Goal: Communication & Community: Answer question/provide support

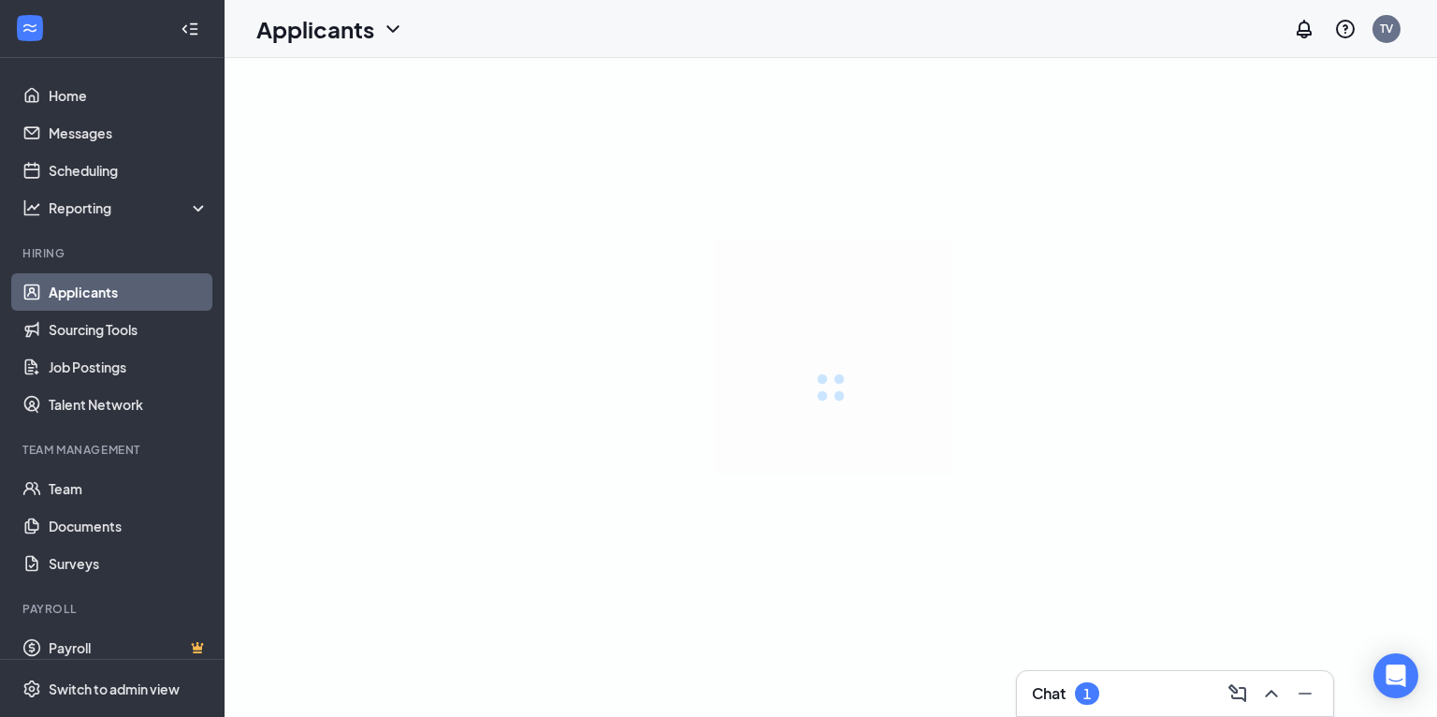
click at [1272, 696] on icon "ChevronUp" at bounding box center [1271, 693] width 22 height 22
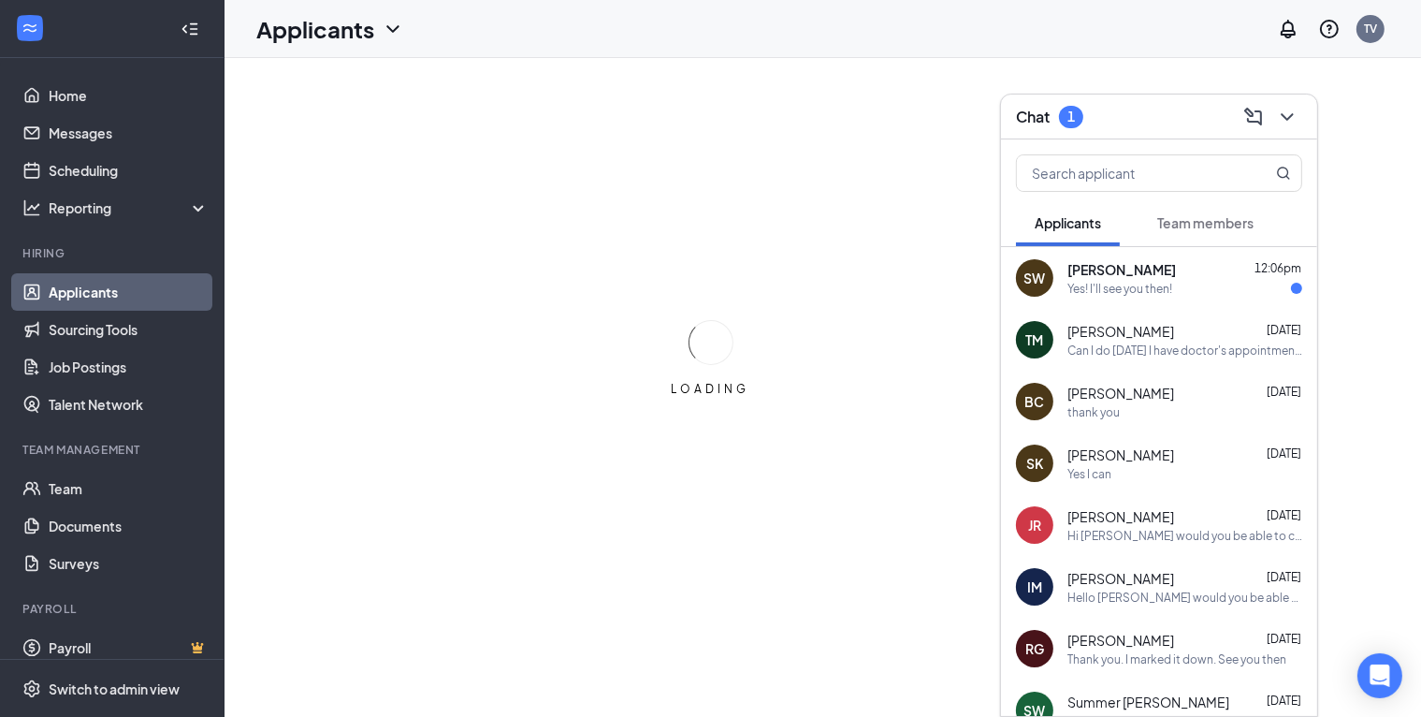
click at [1192, 290] on div "Yes! I'll see you then!" at bounding box center [1185, 289] width 235 height 16
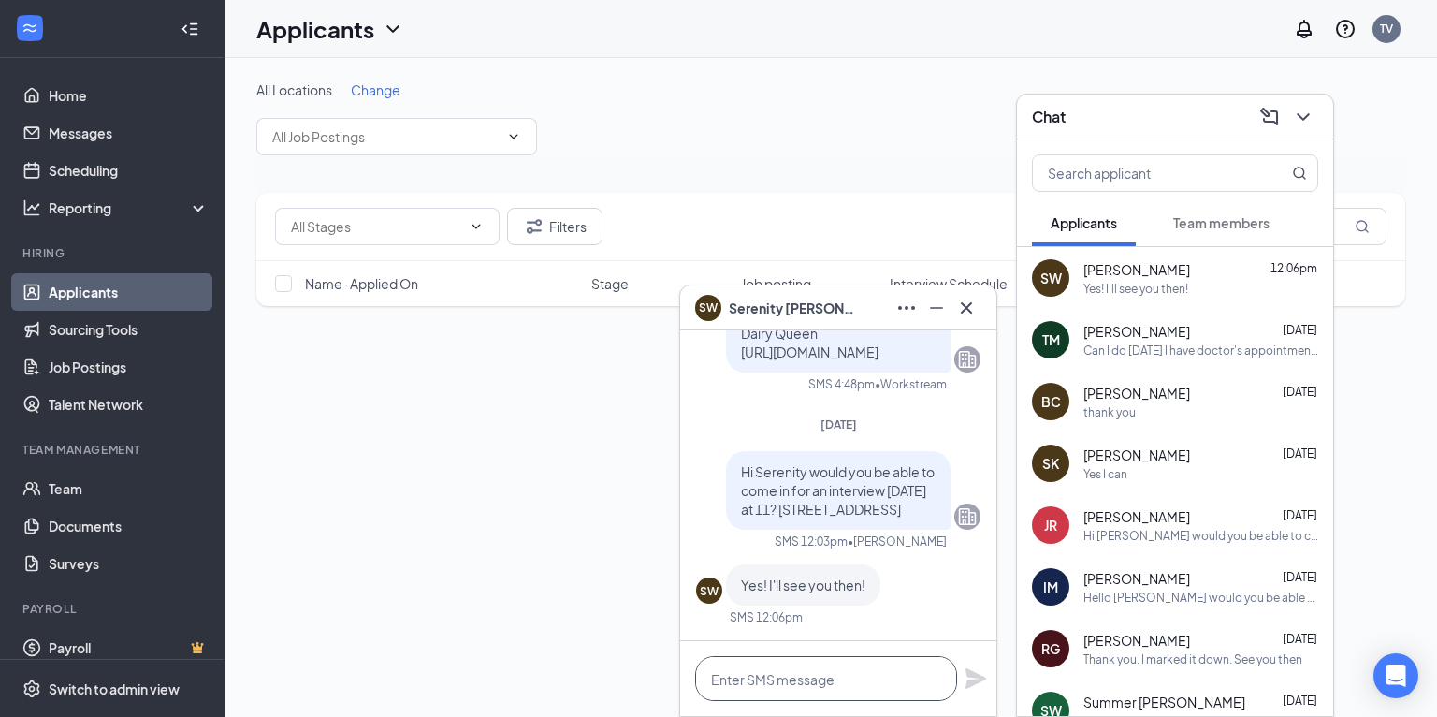
click at [812, 658] on textarea at bounding box center [826, 678] width 262 height 45
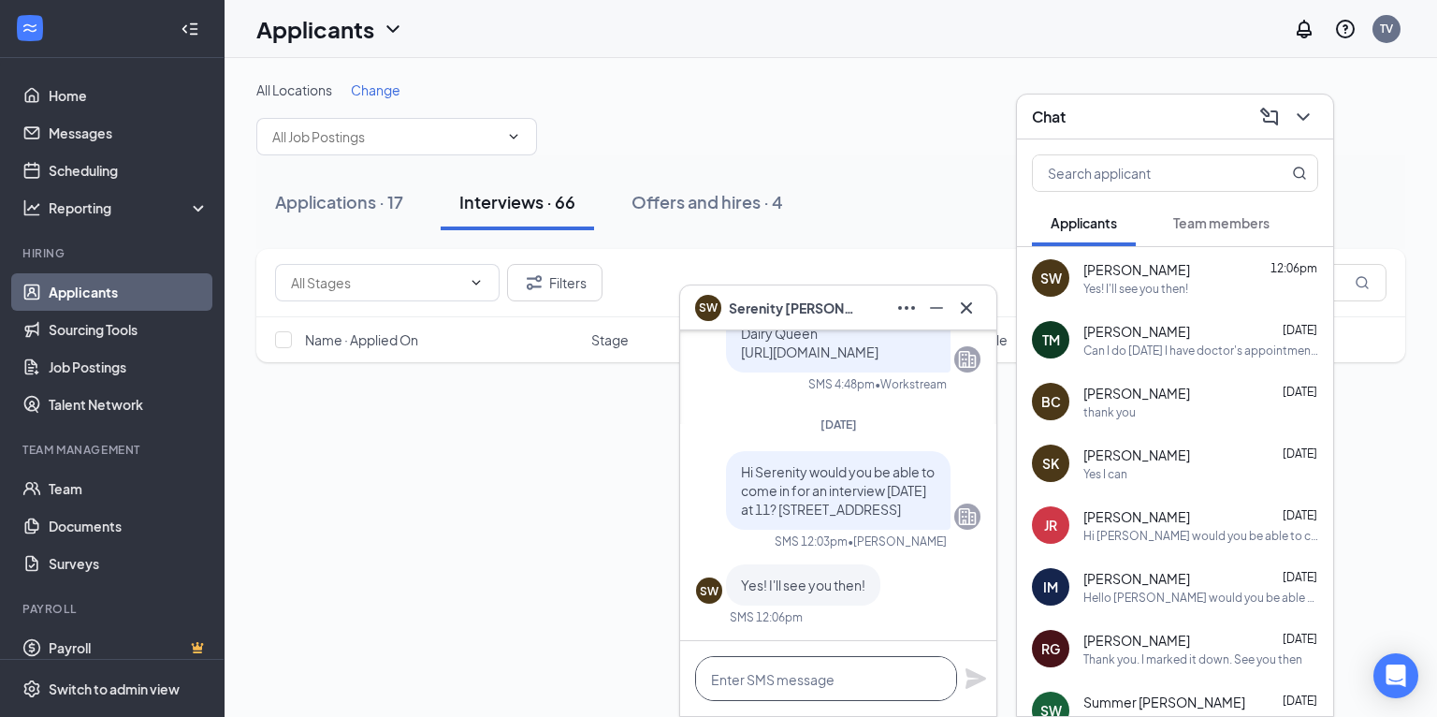
click at [807, 688] on textarea at bounding box center [826, 678] width 262 height 45
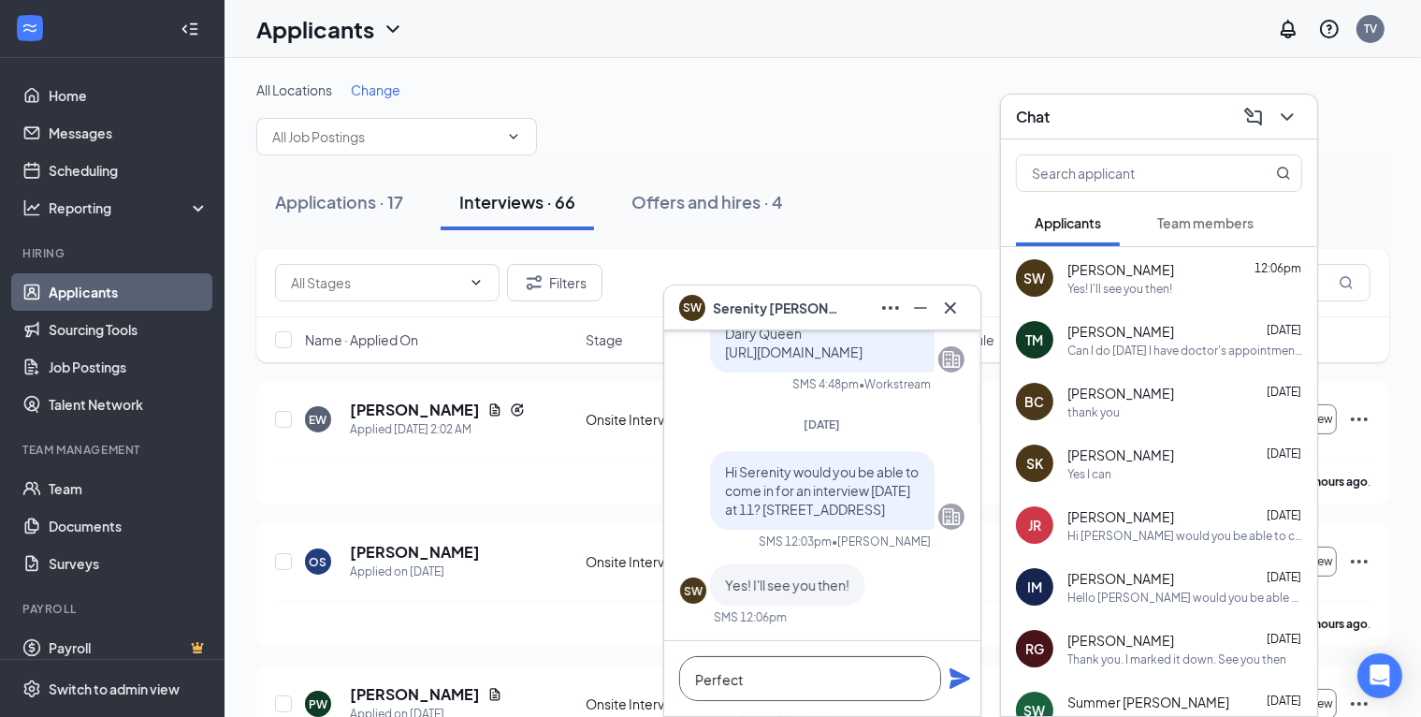
type textarea "Perfect"
click at [957, 683] on icon "Plane" at bounding box center [960, 678] width 21 height 21
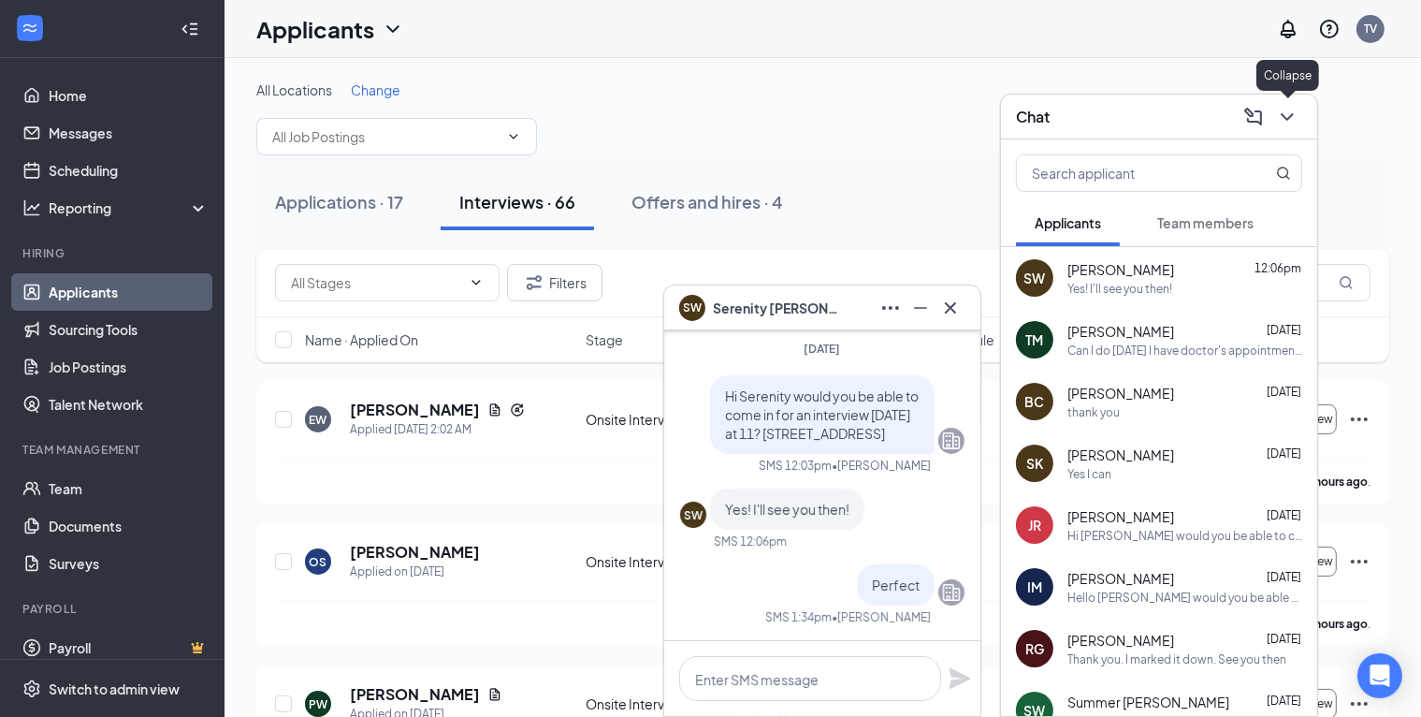
click at [1286, 115] on icon "ChevronDown" at bounding box center [1287, 117] width 22 height 22
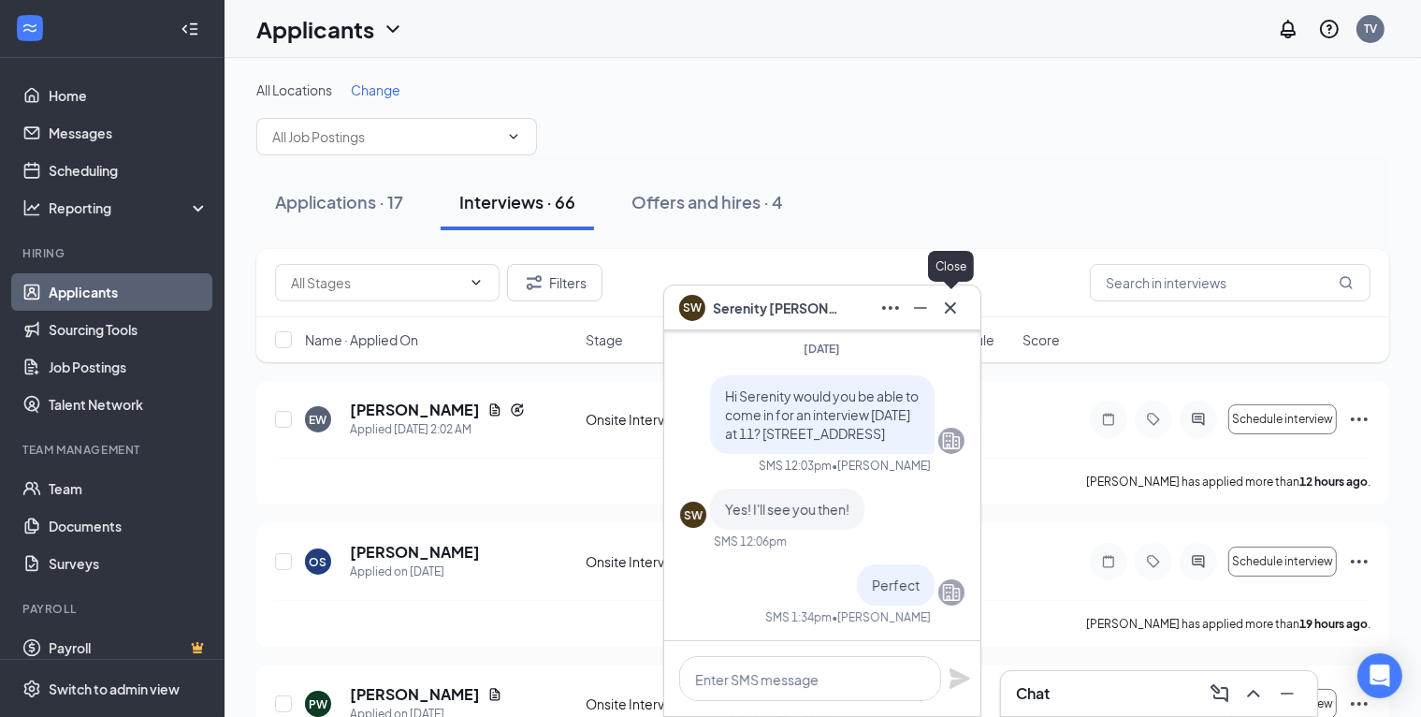
click at [958, 309] on icon "Cross" at bounding box center [950, 308] width 22 height 22
